Goal: Information Seeking & Learning: Understand process/instructions

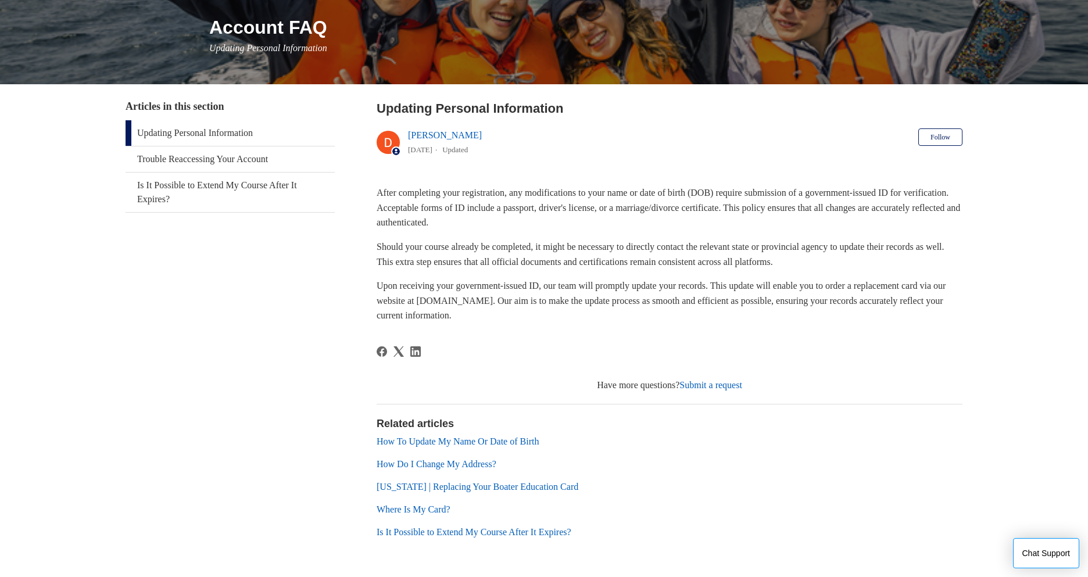
scroll to position [183, 0]
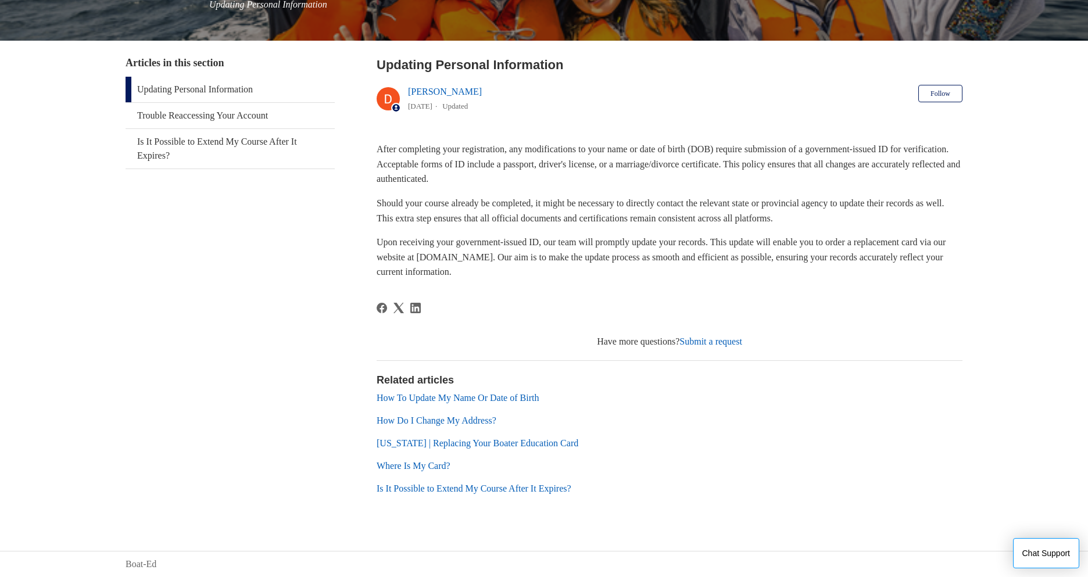
click at [527, 393] on link "How To Update My Name Or Date of Birth" at bounding box center [458, 398] width 162 height 10
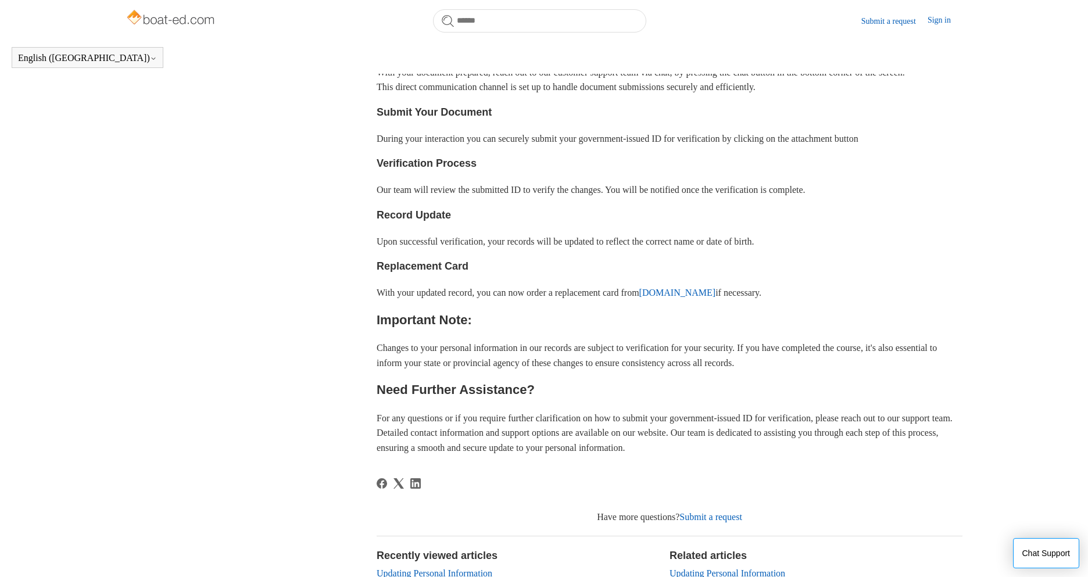
scroll to position [457, 0]
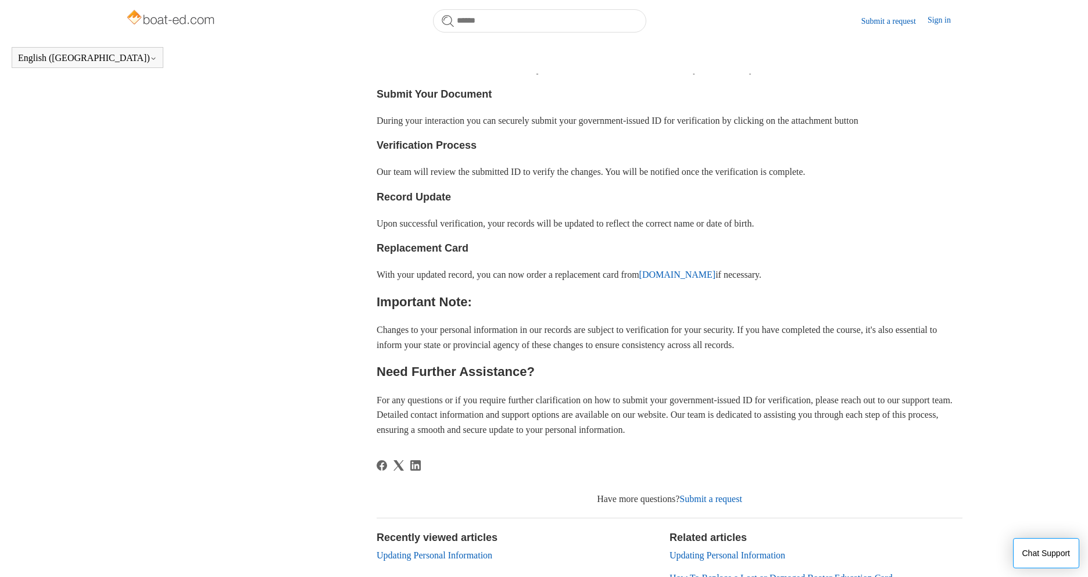
click at [709, 280] on link "[DOMAIN_NAME]" at bounding box center [677, 275] width 77 height 10
